Goal: Find specific page/section: Find specific page/section

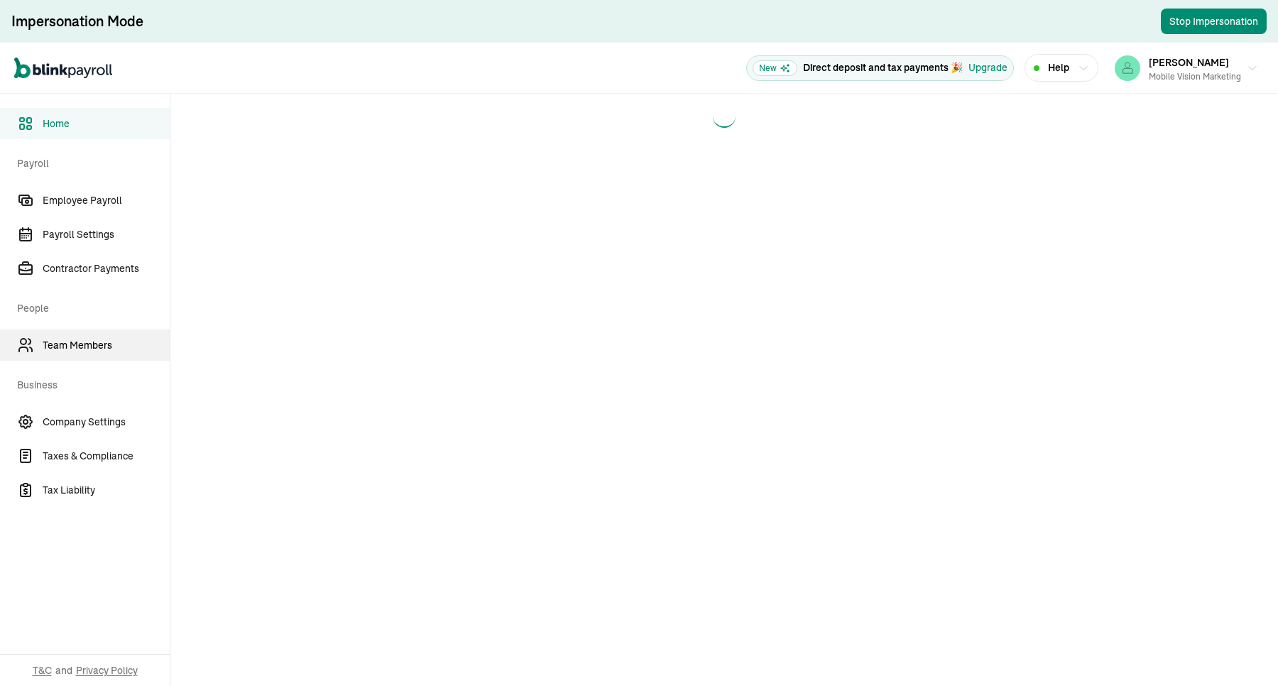
click at [82, 336] on link "Team Members" at bounding box center [85, 344] width 170 height 31
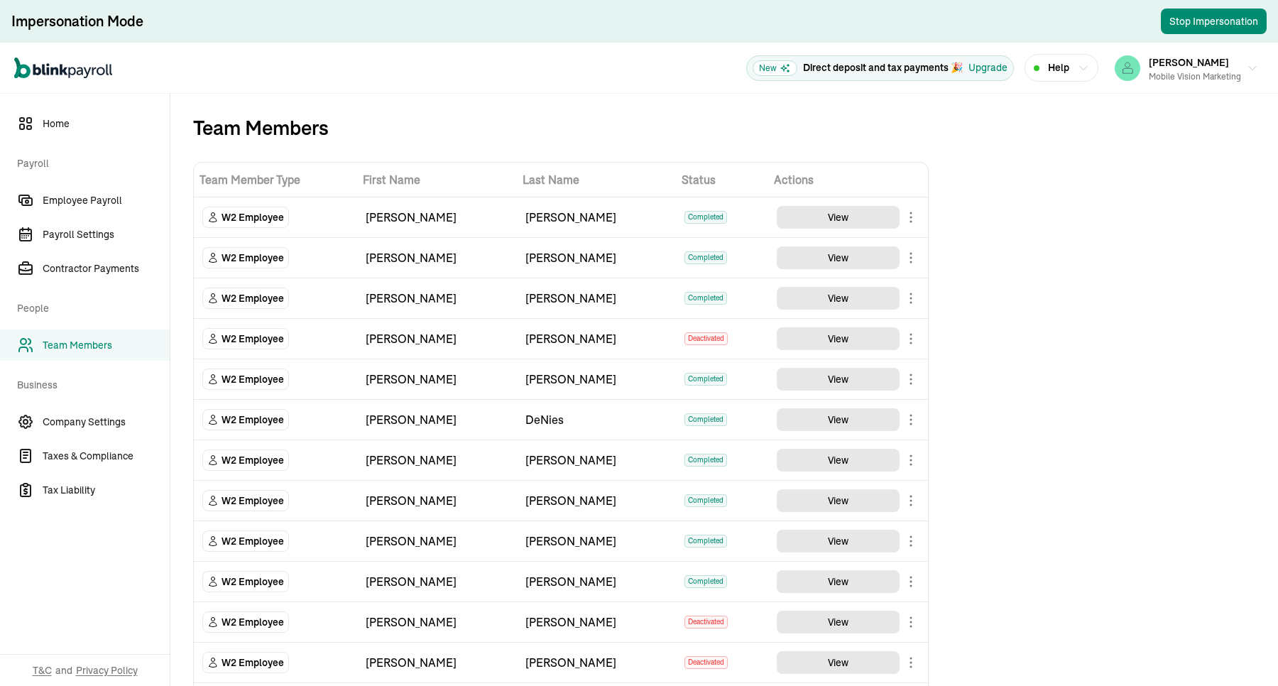
click at [642, 274] on td "[PERSON_NAME]" at bounding box center [597, 258] width 160 height 40
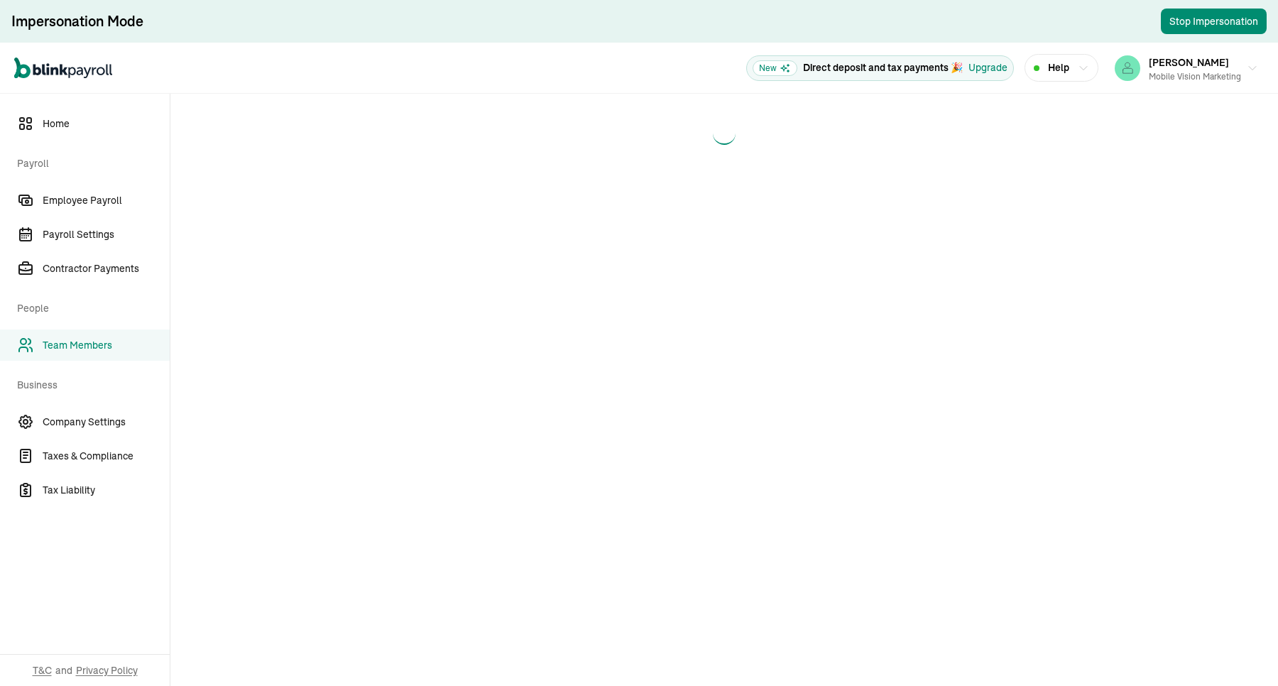
click at [505, 629] on main at bounding box center [723, 390] width 1107 height 592
